Goal: Complete application form: Complete application form

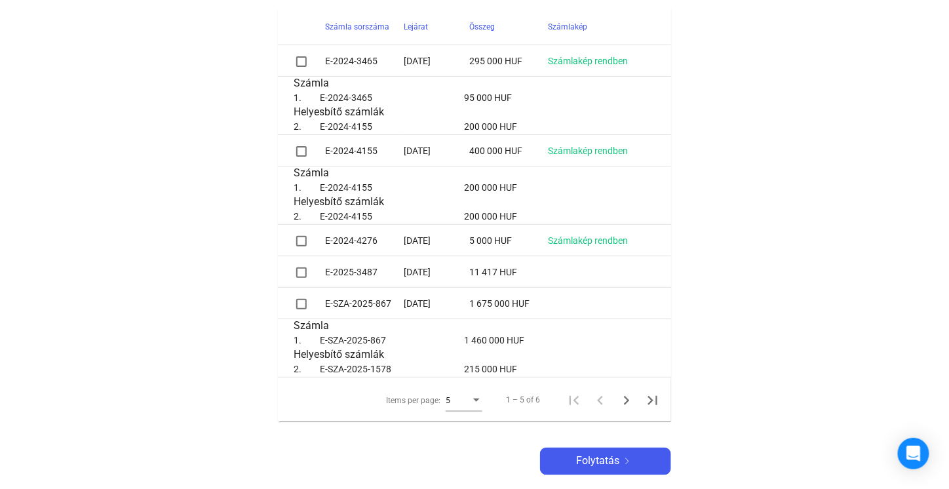
scroll to position [393, 0]
click at [301, 240] on span at bounding box center [301, 242] width 10 height 10
click at [298, 153] on span at bounding box center [301, 152] width 10 height 10
click at [302, 153] on span at bounding box center [301, 152] width 10 height 10
click at [300, 63] on span at bounding box center [301, 62] width 10 height 10
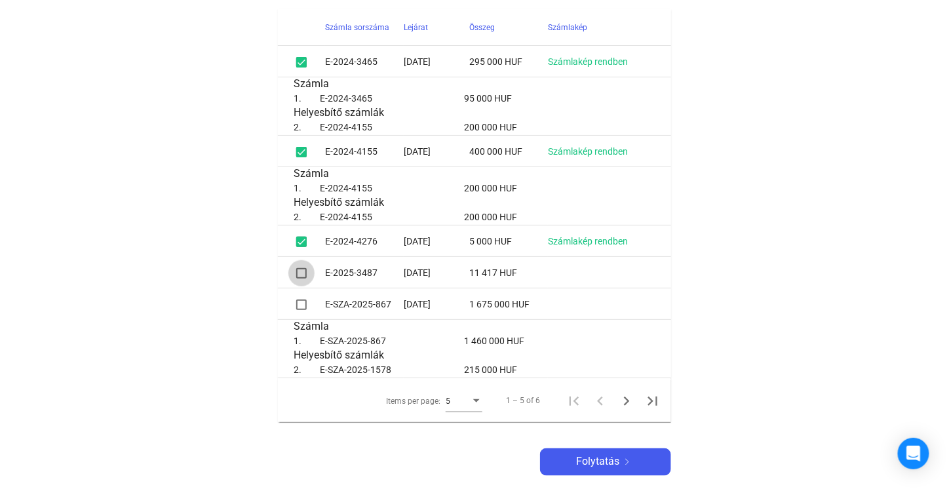
click at [302, 274] on span at bounding box center [301, 273] width 10 height 10
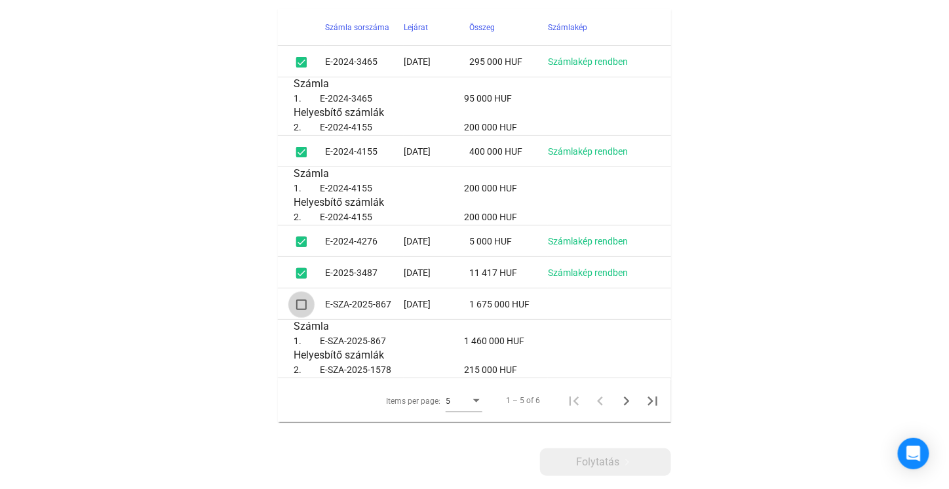
click at [305, 305] on span at bounding box center [301, 305] width 10 height 10
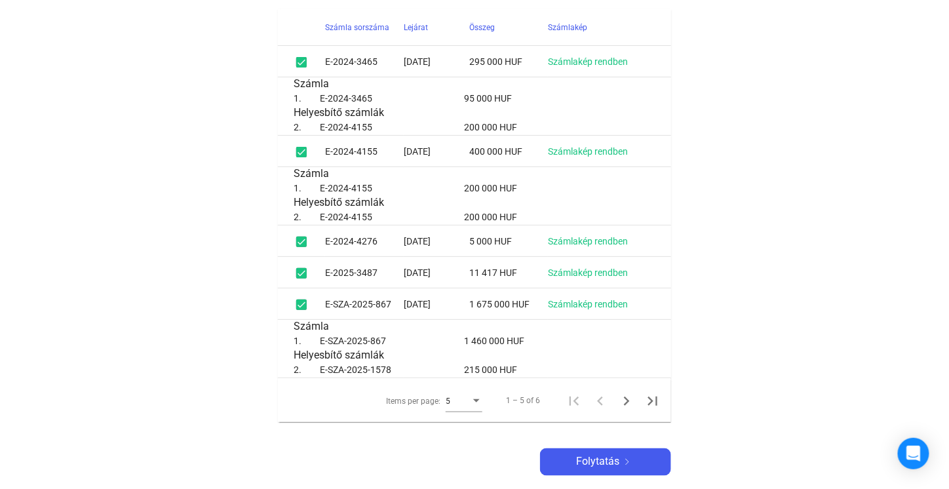
click at [477, 401] on div "Items per page:" at bounding box center [476, 400] width 7 height 3
click at [459, 421] on span "10" at bounding box center [464, 424] width 37 height 16
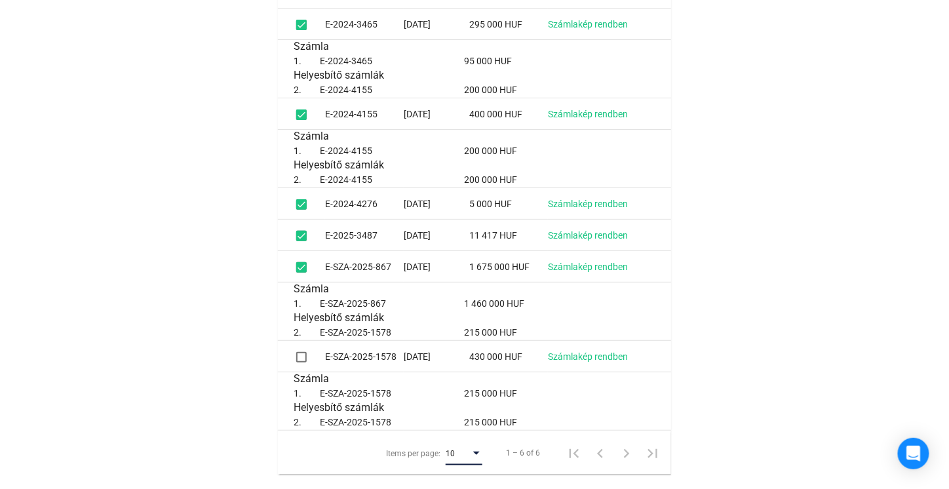
scroll to position [459, 0]
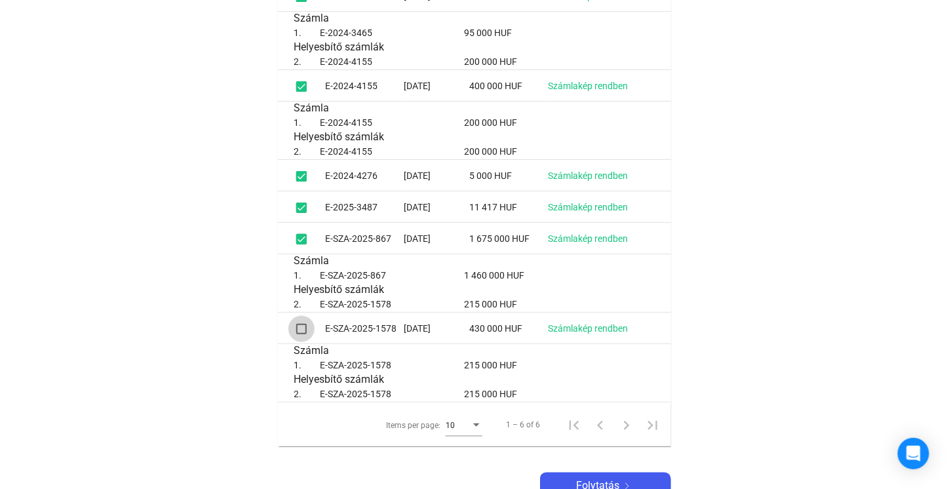
click at [300, 326] on span at bounding box center [301, 329] width 10 height 10
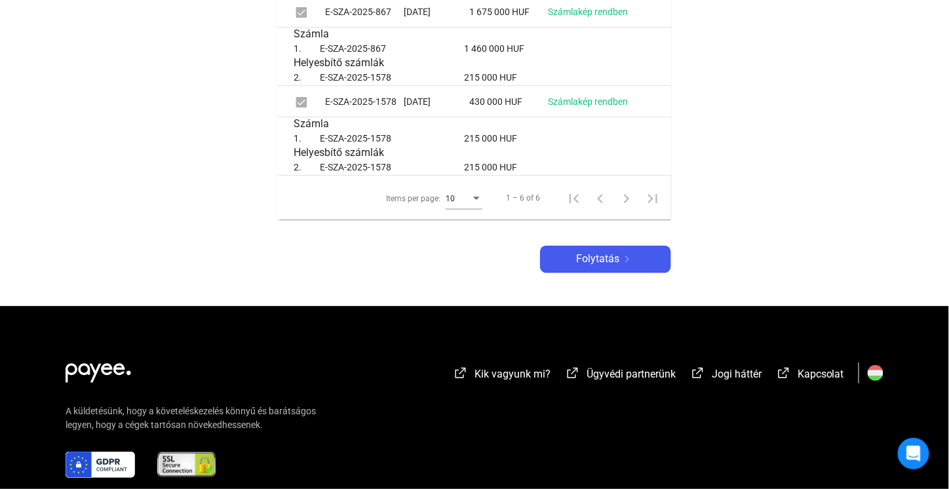
scroll to position [721, 0]
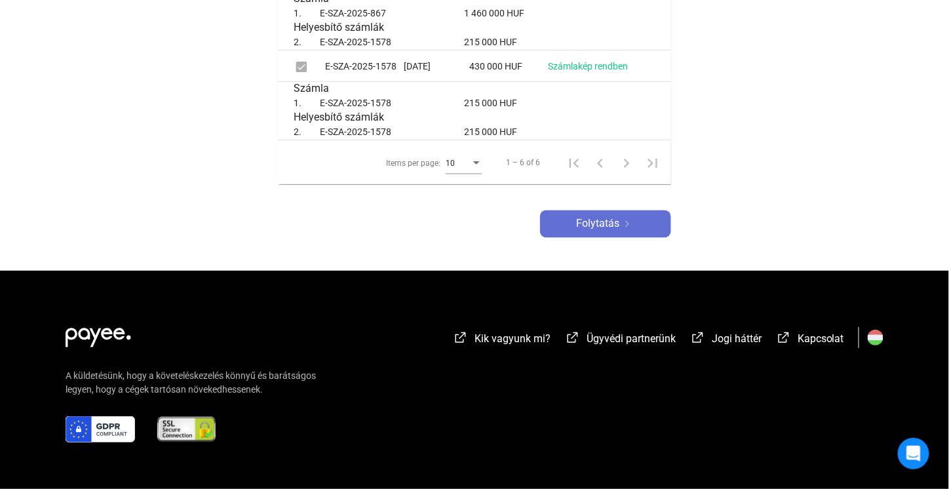
click at [575, 223] on div "Folytatás" at bounding box center [605, 224] width 123 height 16
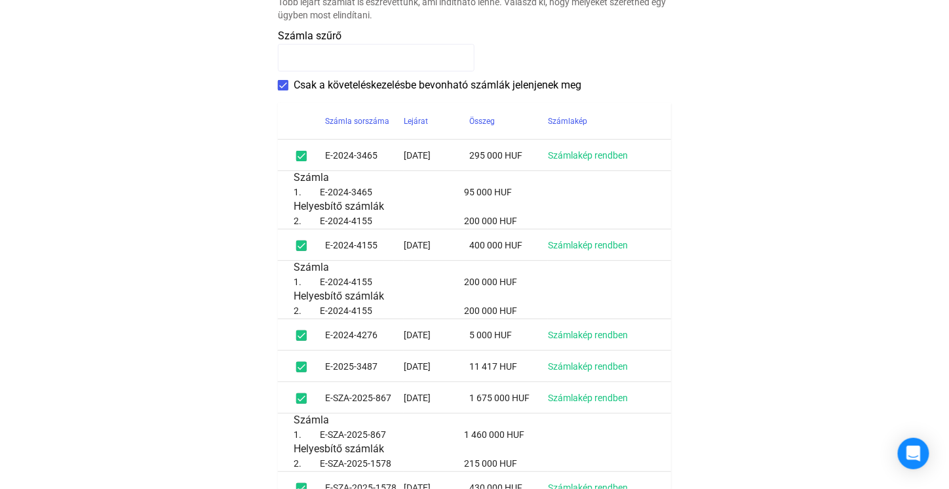
scroll to position [199, 0]
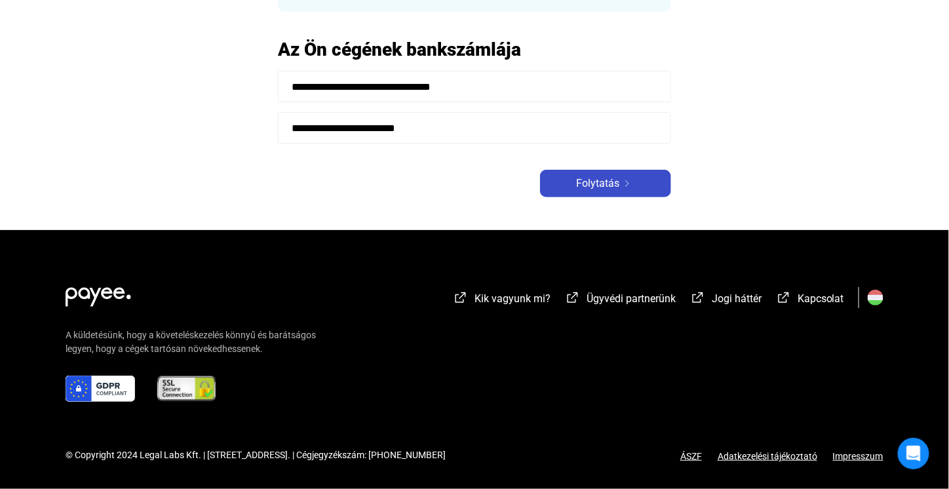
click at [577, 184] on span "Folytatás" at bounding box center [597, 184] width 43 height 16
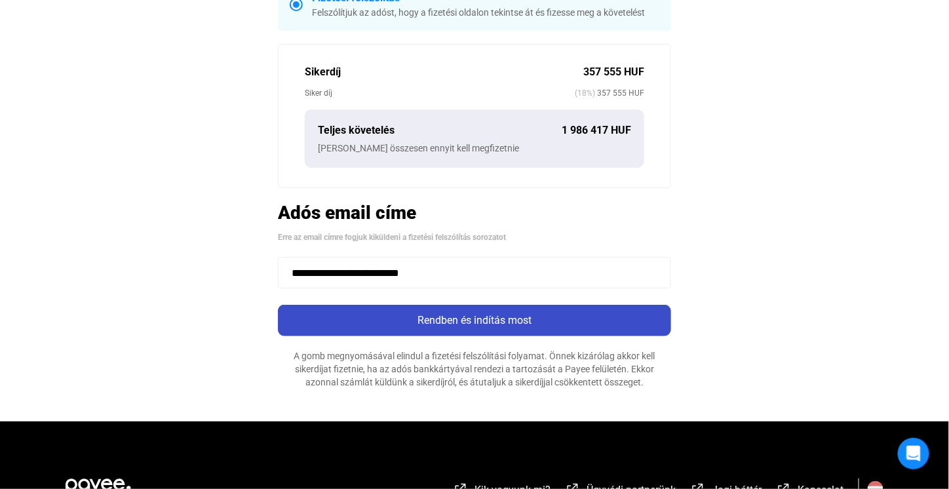
scroll to position [393, 0]
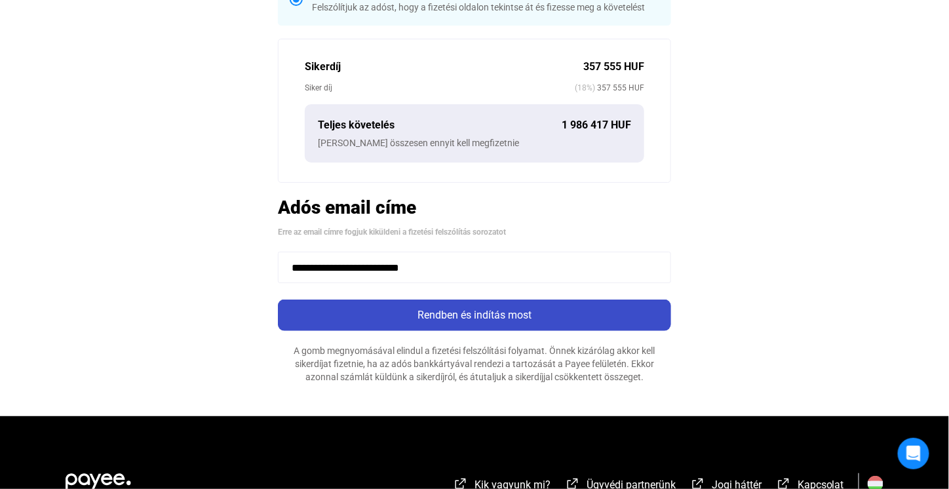
click at [510, 313] on div "Rendben és indítás most" at bounding box center [474, 315] width 385 height 16
